Goal: Information Seeking & Learning: Check status

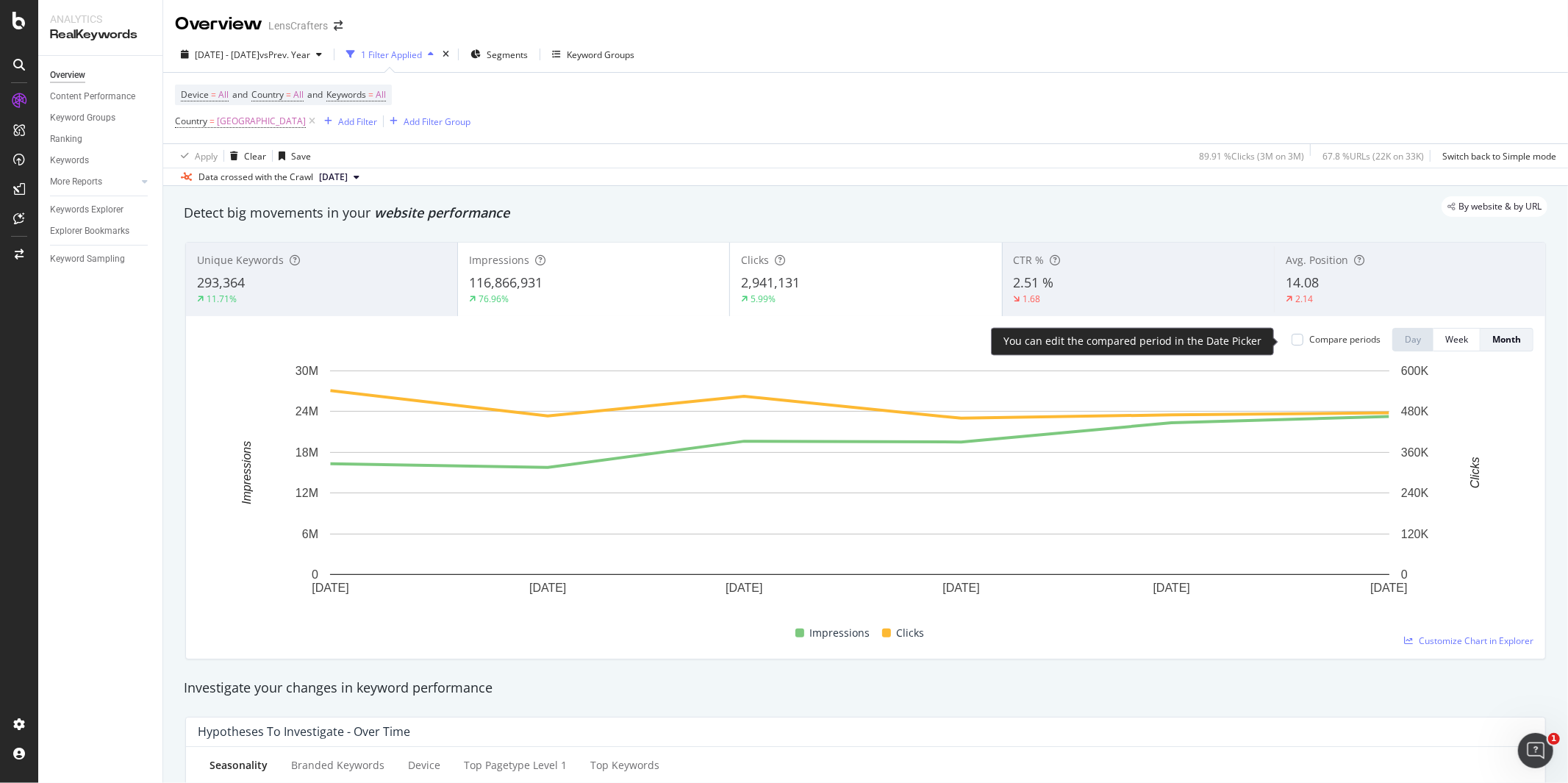
click at [1292, 341] on div "Compare periods" at bounding box center [1335, 340] width 89 height 13
click at [1291, 341] on div at bounding box center [1297, 340] width 12 height 12
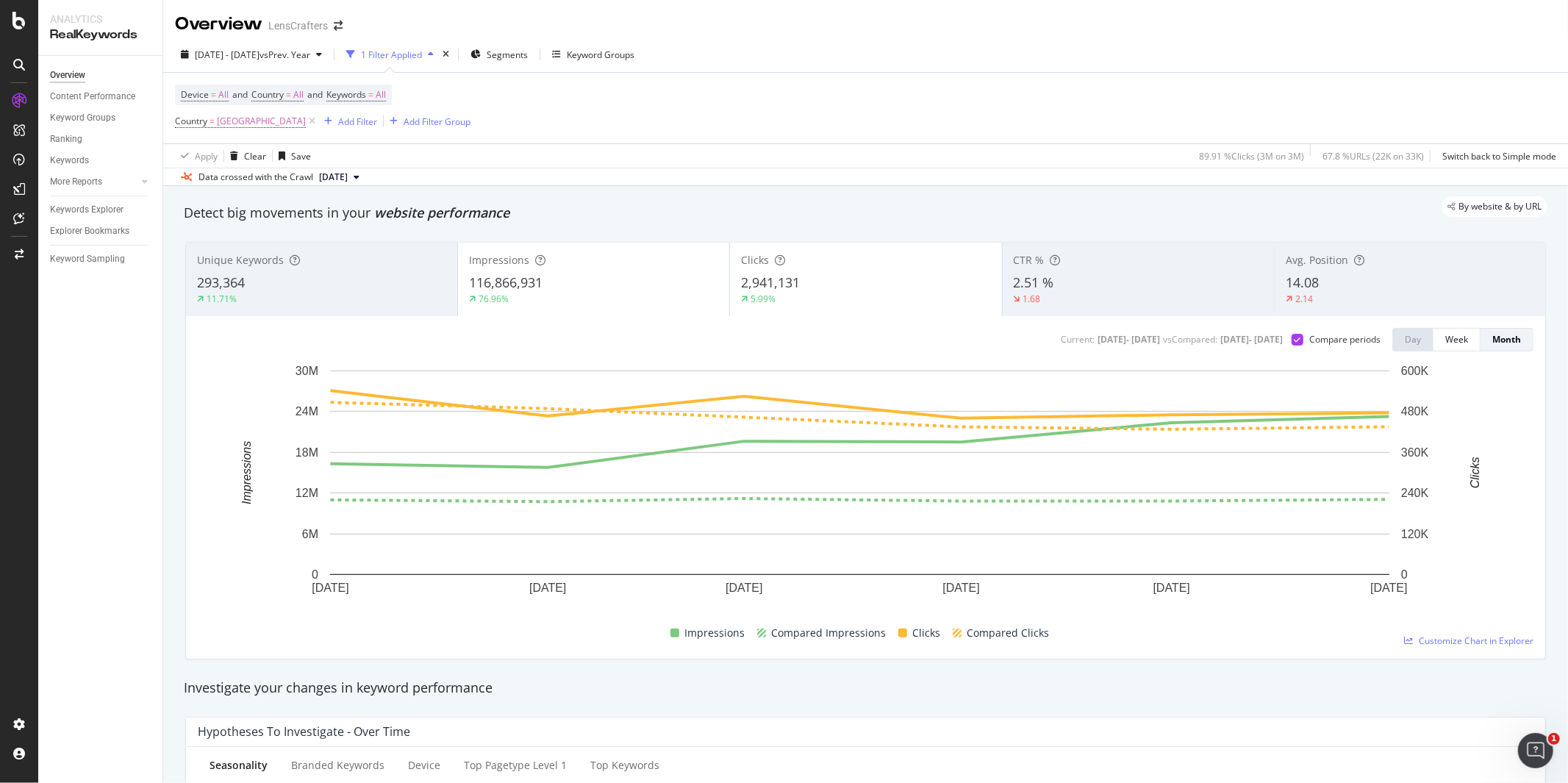
click at [864, 283] on div "2,941,131" at bounding box center [865, 283] width 249 height 19
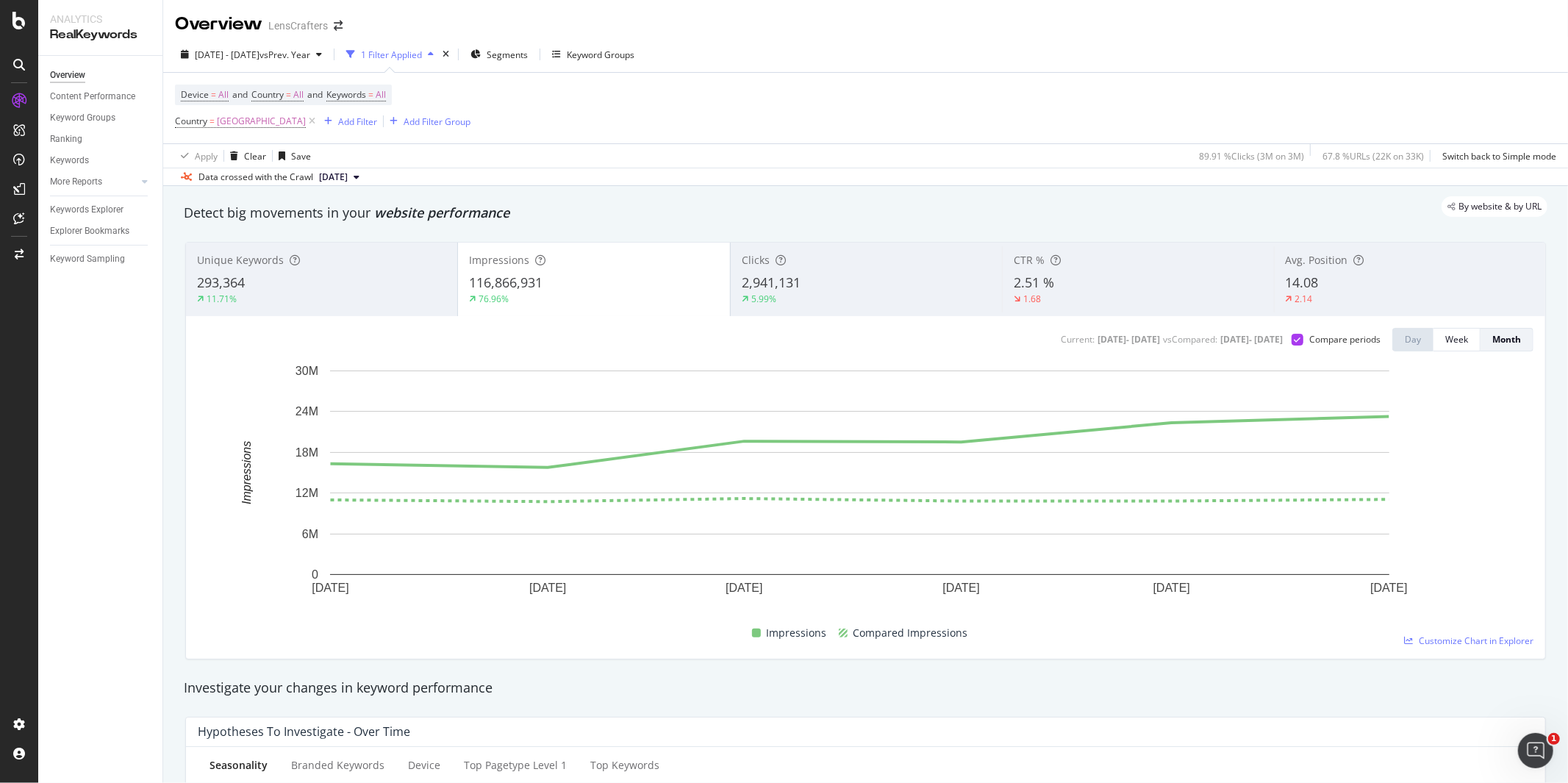
click at [1130, 667] on div "Unique Keywords 293,364 11.71% Impressions 116,866,931 76.96% Clicks 2,941,131 …" at bounding box center [865, 451] width 1379 height 441
click at [1085, 276] on div "2.51 %" at bounding box center [1137, 283] width 248 height 19
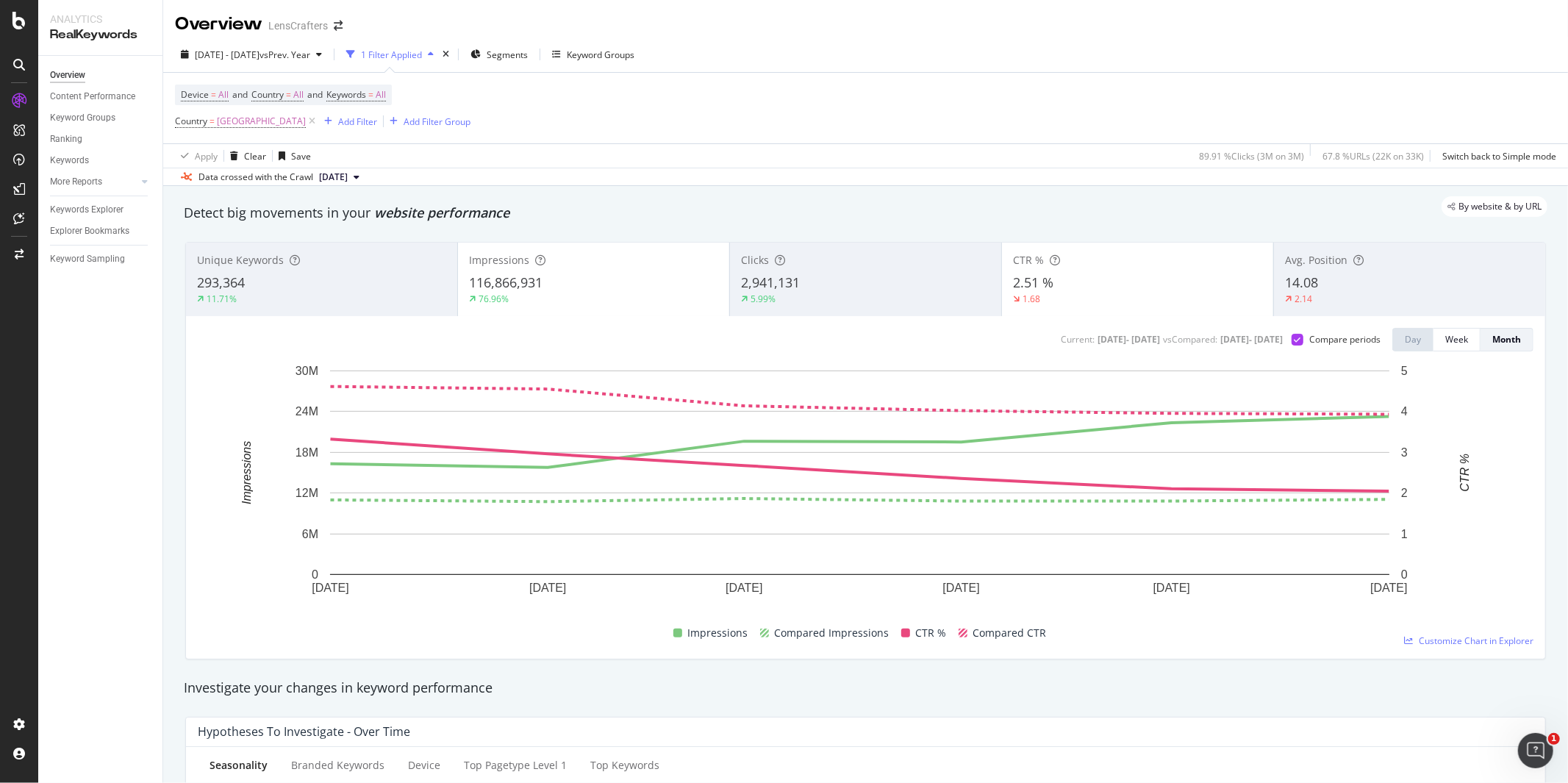
click at [552, 284] on div "116,866,931" at bounding box center [593, 283] width 249 height 19
